Goal: Information Seeking & Learning: Learn about a topic

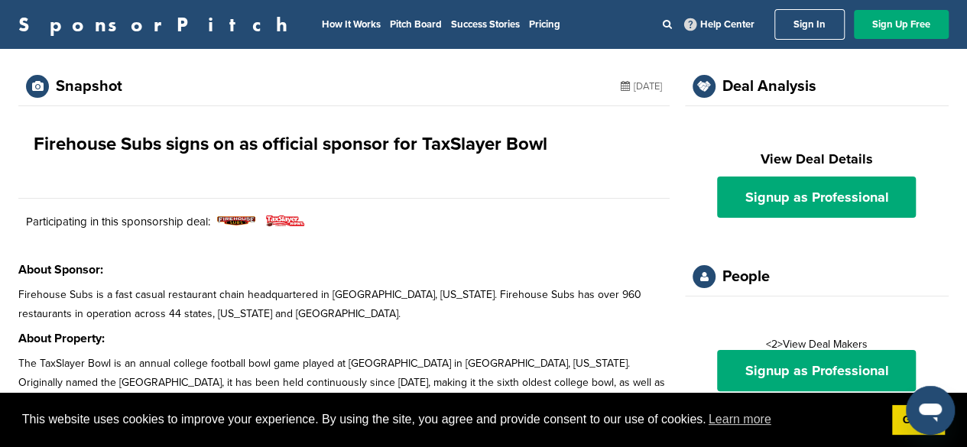
click at [251, 295] on p "Firehouse Subs is a fast casual restaurant chain headquartered in [GEOGRAPHIC_D…" at bounding box center [343, 304] width 651 height 38
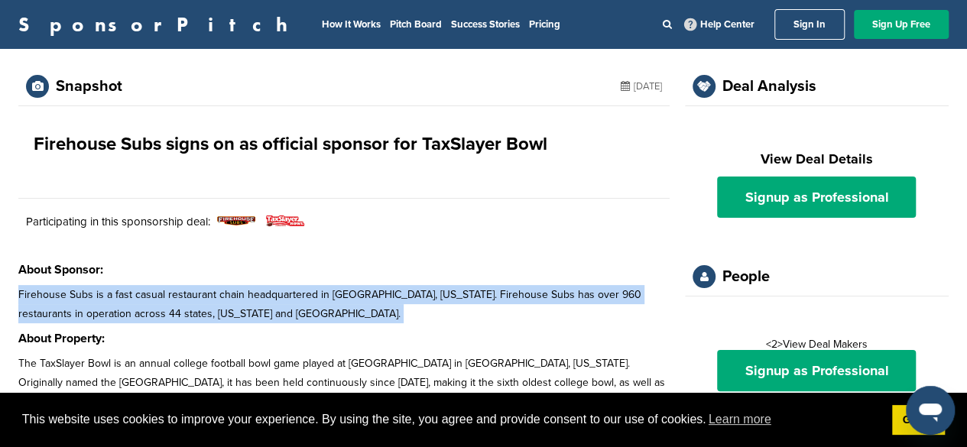
click at [251, 295] on p "Firehouse Subs is a fast casual restaurant chain headquartered in [GEOGRAPHIC_D…" at bounding box center [343, 304] width 651 height 38
click at [223, 296] on p "Firehouse Subs is a fast casual restaurant chain headquartered in [GEOGRAPHIC_D…" at bounding box center [343, 304] width 651 height 38
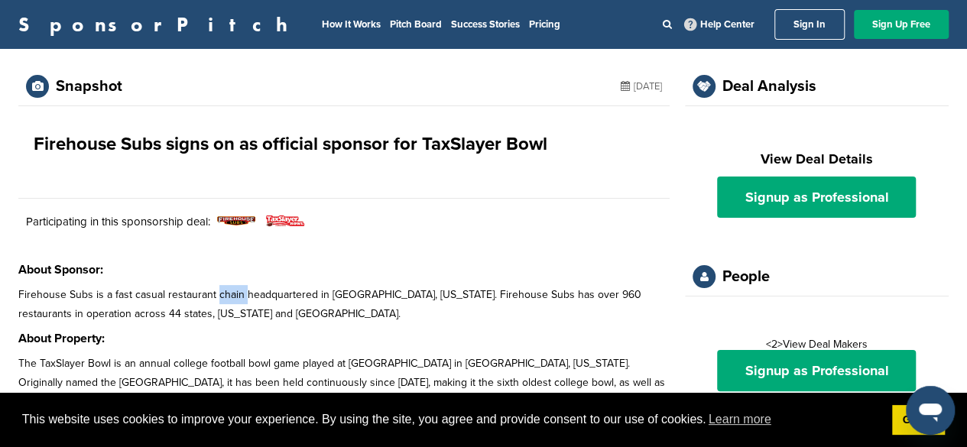
click at [223, 296] on p "Firehouse Subs is a fast casual restaurant chain headquartered in [GEOGRAPHIC_D…" at bounding box center [343, 304] width 651 height 38
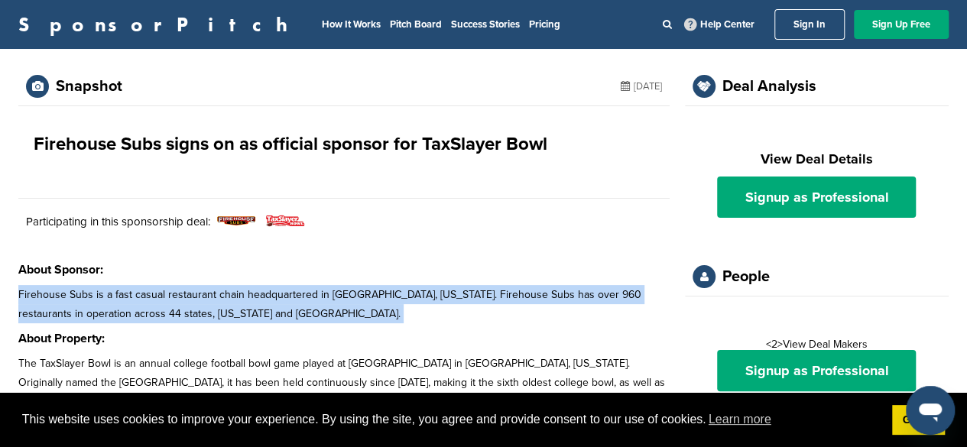
click at [223, 296] on p "Firehouse Subs is a fast casual restaurant chain headquartered in [GEOGRAPHIC_D…" at bounding box center [343, 304] width 651 height 38
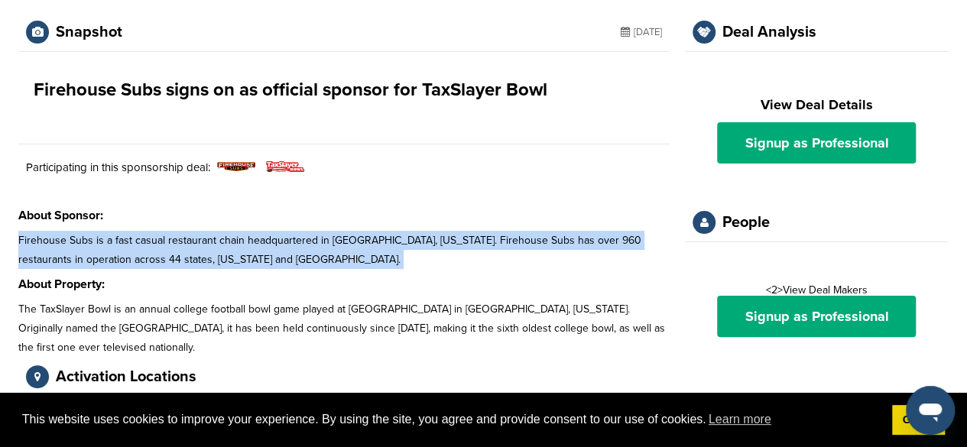
scroll to position [76, 0]
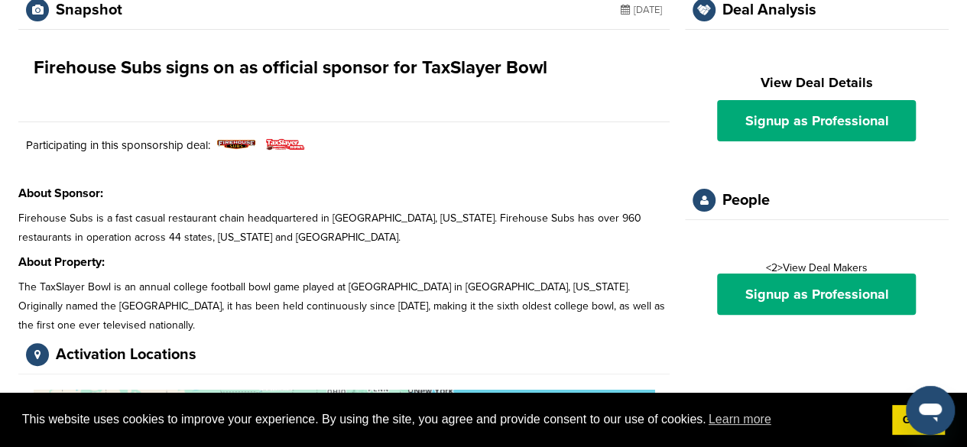
click at [269, 287] on p "The TaxSlayer Bowl is an annual college football bowl game played at [GEOGRAPHI…" at bounding box center [343, 306] width 651 height 58
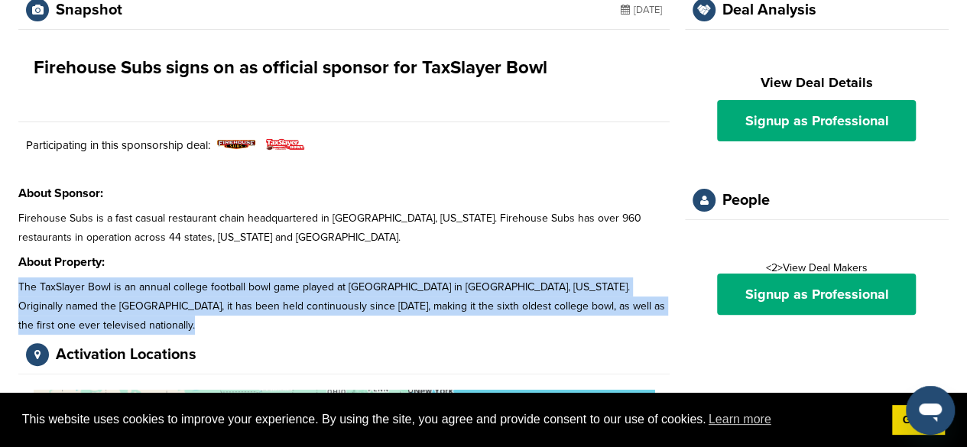
click at [269, 287] on p "The TaxSlayer Bowl is an annual college football bowl game played at [GEOGRAPHI…" at bounding box center [343, 306] width 651 height 58
click at [287, 285] on p "The TaxSlayer Bowl is an annual college football bowl game played at [GEOGRAPHI…" at bounding box center [343, 306] width 651 height 58
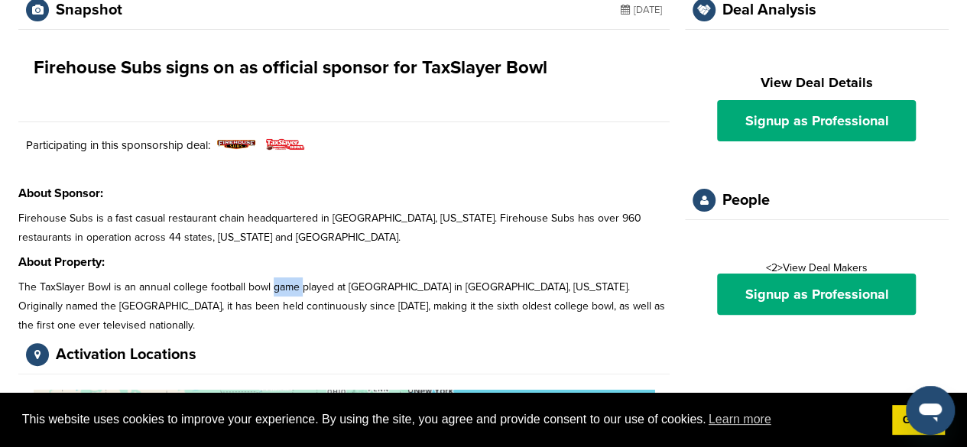
click at [287, 285] on p "The TaxSlayer Bowl is an annual college football bowl game played at [GEOGRAPHI…" at bounding box center [343, 306] width 651 height 58
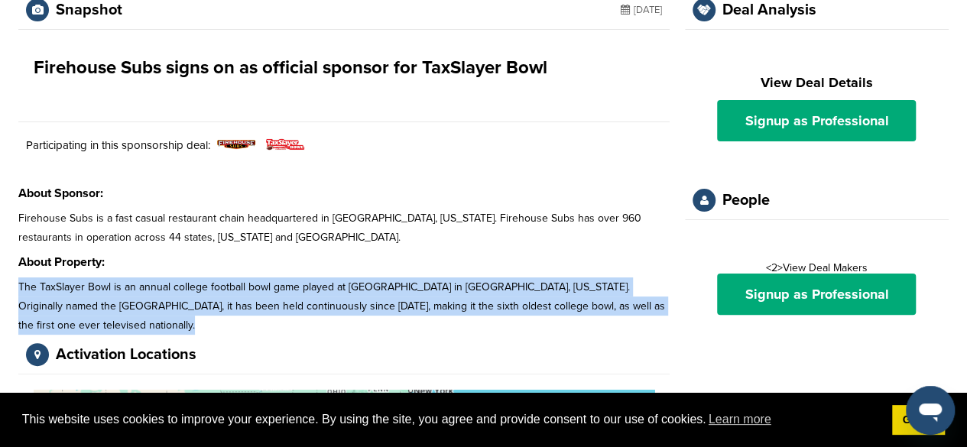
click at [287, 285] on p "The TaxSlayer Bowl is an annual college football bowl game played at [GEOGRAPHI…" at bounding box center [343, 306] width 651 height 58
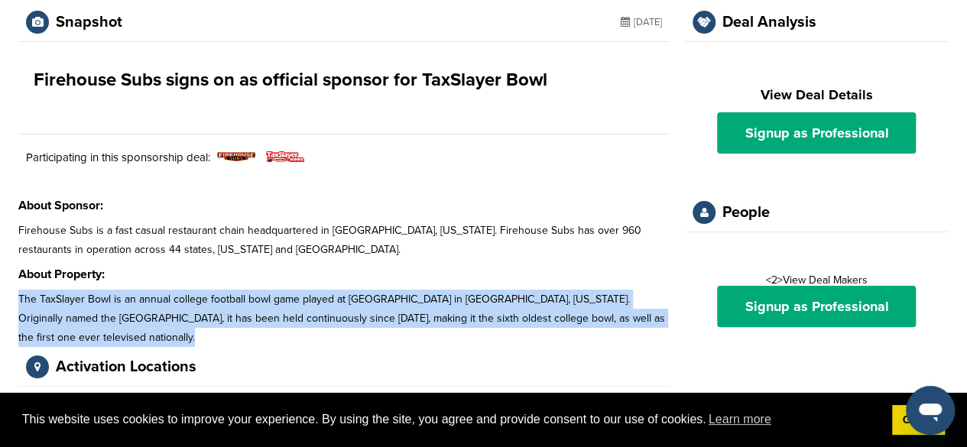
scroll to position [0, 0]
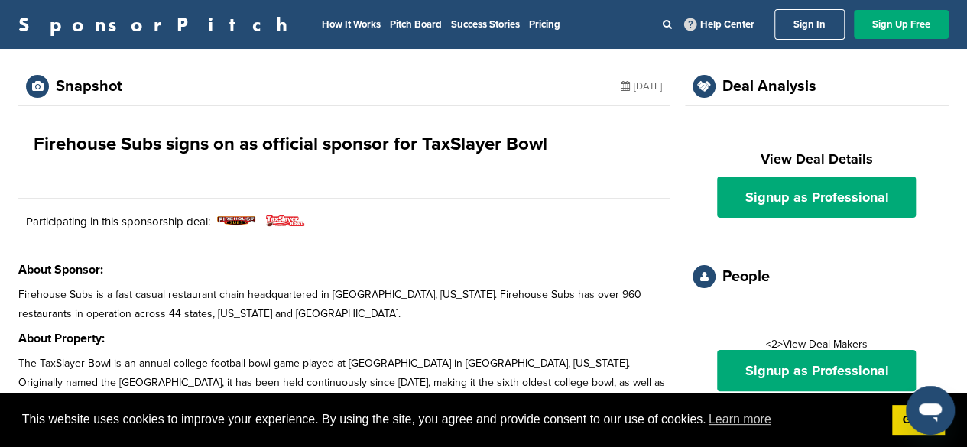
click at [243, 309] on p "Firehouse Subs is a fast casual restaurant chain headquartered in [GEOGRAPHIC_D…" at bounding box center [343, 304] width 651 height 38
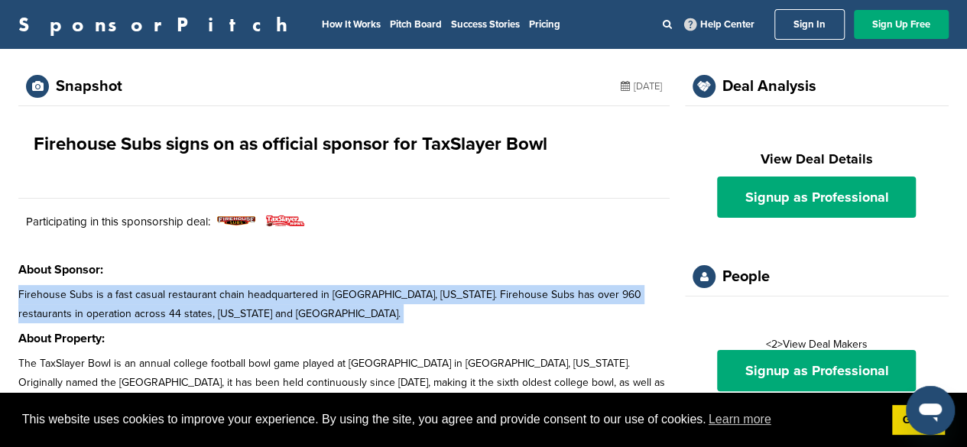
click at [243, 309] on p "Firehouse Subs is a fast casual restaurant chain headquartered in [GEOGRAPHIC_D…" at bounding box center [343, 304] width 651 height 38
click at [197, 287] on p "Firehouse Subs is a fast casual restaurant chain headquartered in [GEOGRAPHIC_D…" at bounding box center [343, 304] width 651 height 38
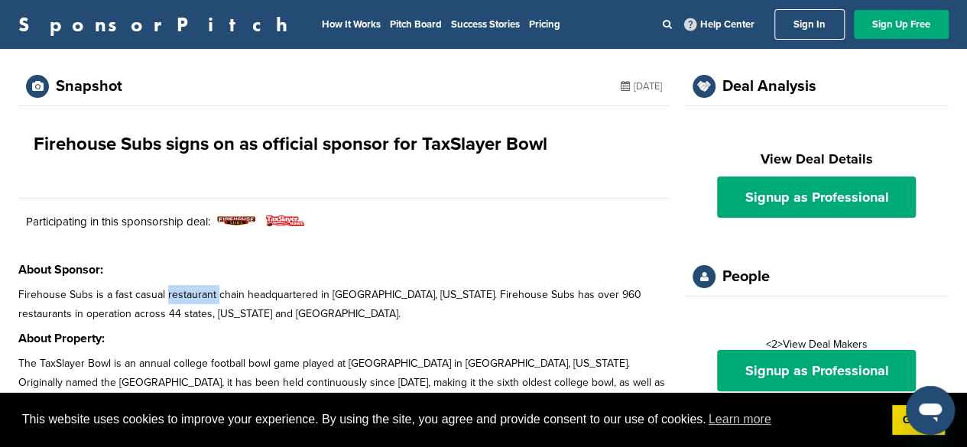
click at [197, 287] on p "Firehouse Subs is a fast casual restaurant chain headquartered in [GEOGRAPHIC_D…" at bounding box center [343, 304] width 651 height 38
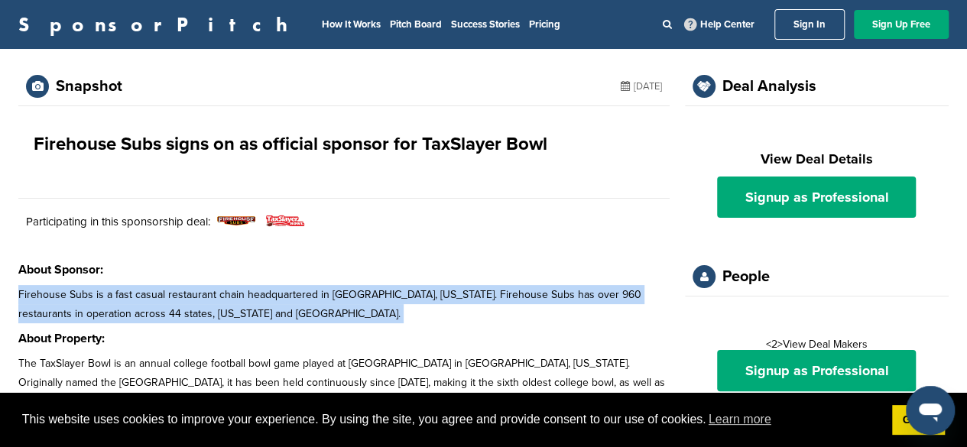
click at [197, 287] on p "Firehouse Subs is a fast casual restaurant chain headquartered in [GEOGRAPHIC_D…" at bounding box center [343, 304] width 651 height 38
